Goal: Task Accomplishment & Management: Manage account settings

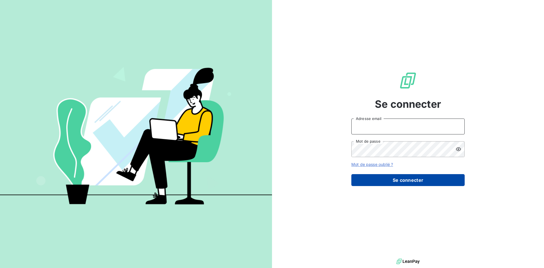
type input "[EMAIL_ADDRESS][DOMAIN_NAME]"
click at [388, 181] on button "Se connecter" at bounding box center [407, 180] width 113 height 12
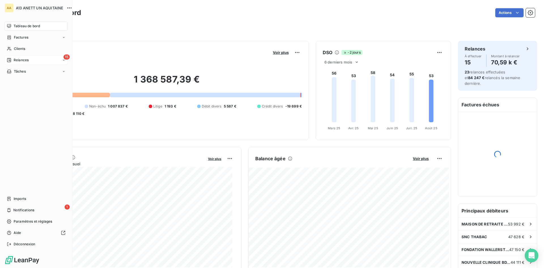
click at [15, 59] on span "Relances" at bounding box center [21, 60] width 15 height 5
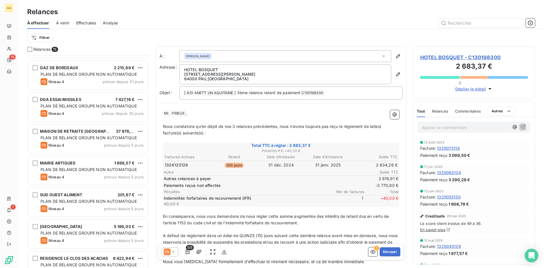
scroll to position [122, 0]
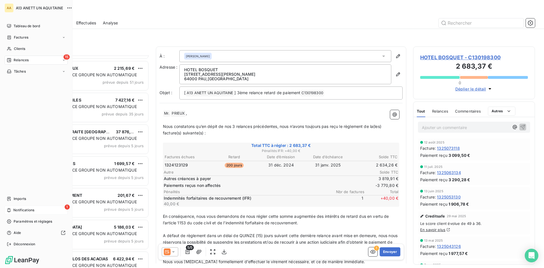
click at [11, 208] on div "1 Notifications" at bounding box center [36, 209] width 63 height 9
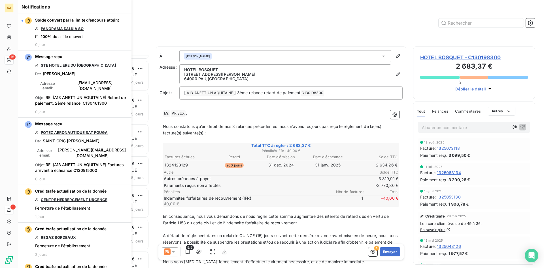
scroll to position [208, 118]
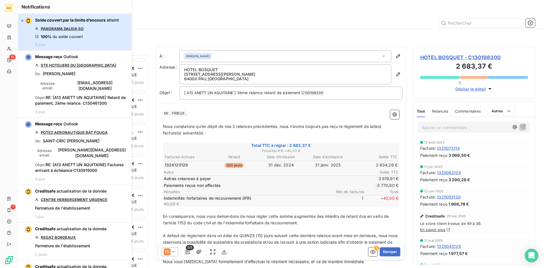
click at [72, 37] on span "du solde couvert" at bounding box center [68, 36] width 30 height 5
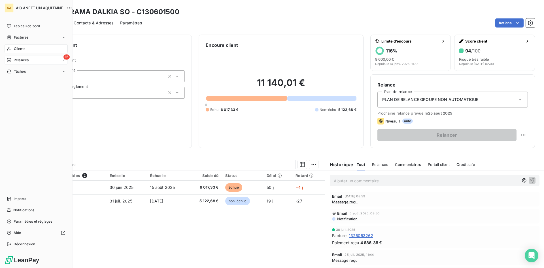
drag, startPoint x: 18, startPoint y: 61, endPoint x: 33, endPoint y: 63, distance: 15.8
click at [16, 60] on span "Relances" at bounding box center [21, 60] width 15 height 5
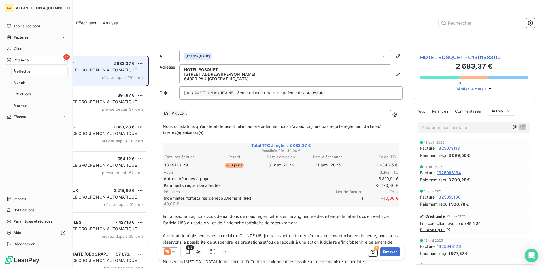
scroll to position [208, 118]
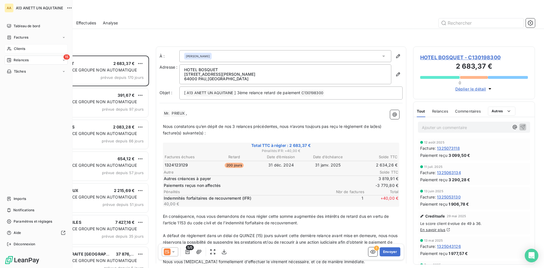
click at [16, 49] on span "Clients" at bounding box center [19, 48] width 11 height 5
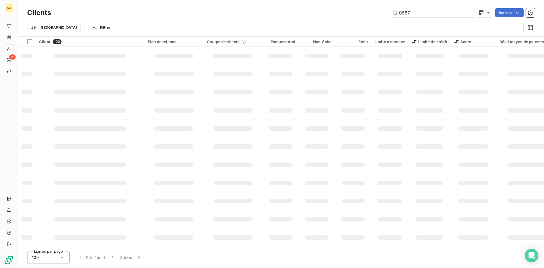
type input "0687"
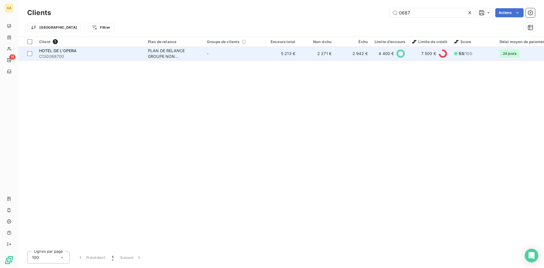
click at [167, 53] on div "PLAN DE RELANCE GROUPE NON AUTOMATIQUE" at bounding box center [174, 53] width 52 height 11
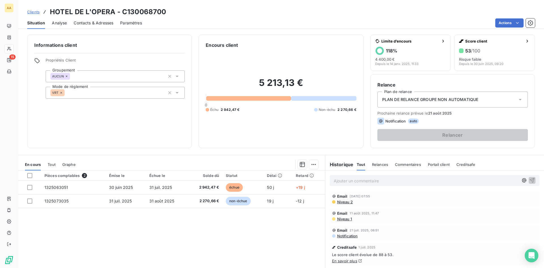
click at [363, 179] on p "Ajouter un commentaire ﻿" at bounding box center [426, 180] width 185 height 7
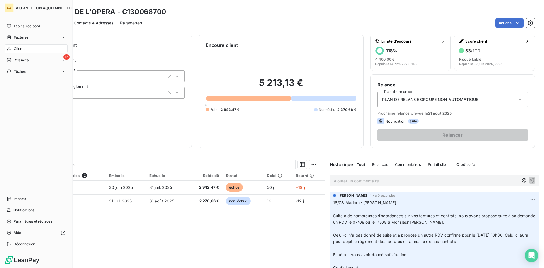
drag, startPoint x: 17, startPoint y: 48, endPoint x: 52, endPoint y: 48, distance: 35.1
click at [15, 49] on span "Clients" at bounding box center [19, 48] width 11 height 5
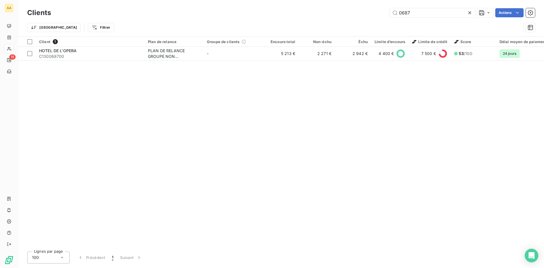
drag, startPoint x: 409, startPoint y: 14, endPoint x: 386, endPoint y: 16, distance: 23.3
click at [386, 16] on div "0687 Actions" at bounding box center [296, 12] width 477 height 9
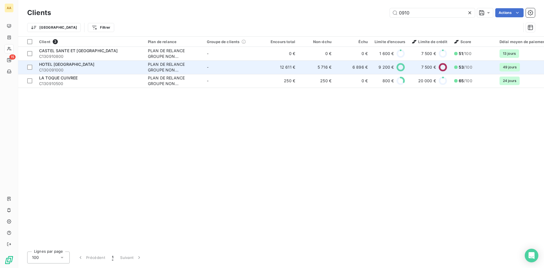
type input "0910"
click at [165, 65] on div "PLAN DE RELANCE GROUPE NON AUTOMATIQUE" at bounding box center [174, 66] width 52 height 11
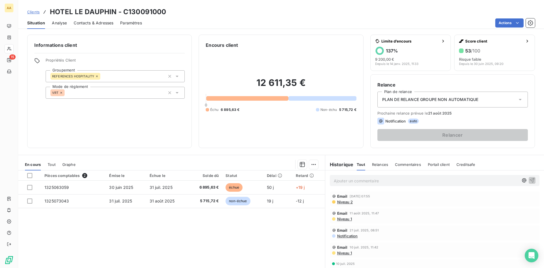
click at [351, 182] on p "Ajouter un commentaire ﻿" at bounding box center [426, 180] width 185 height 7
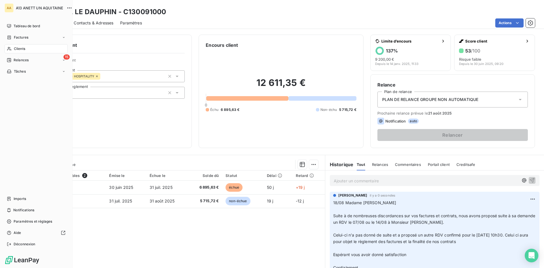
click at [18, 48] on span "Clients" at bounding box center [19, 48] width 11 height 5
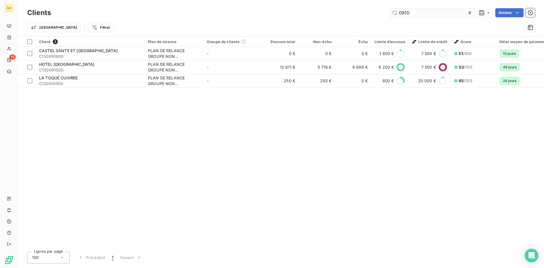
click at [424, 14] on input "0910" at bounding box center [432, 12] width 85 height 9
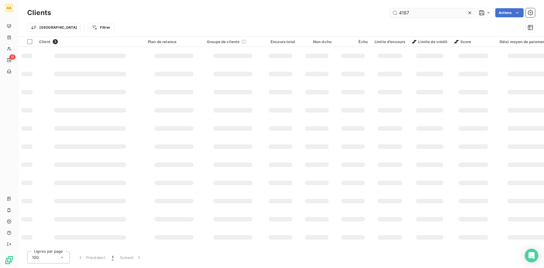
type input "4187"
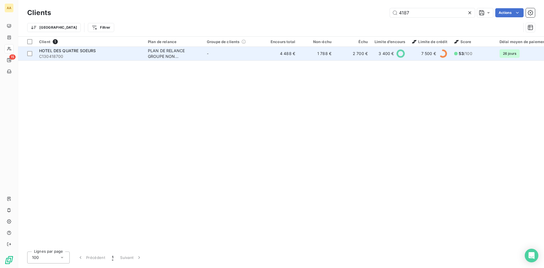
click at [148, 52] on div "PLAN DE RELANCE GROUPE NON AUTOMATIQUE" at bounding box center [174, 53] width 52 height 11
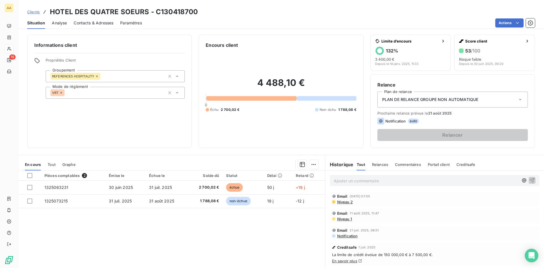
click at [365, 180] on p "Ajouter un commentaire ﻿" at bounding box center [426, 180] width 185 height 7
